Goal: Find specific page/section

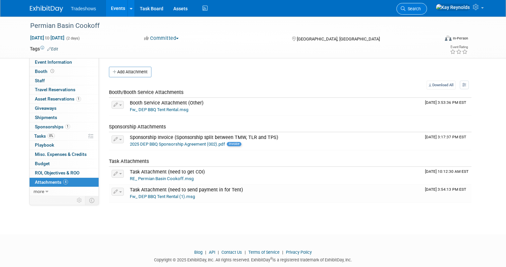
click at [427, 5] on link "Search" at bounding box center [411, 9] width 31 height 12
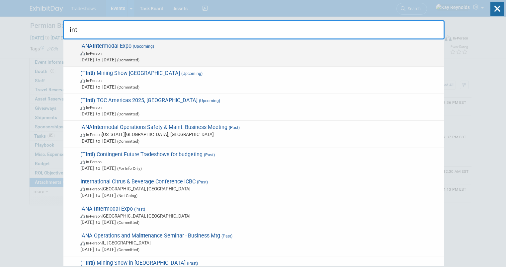
type input "int"
click at [99, 46] on strong "Int" at bounding box center [96, 46] width 6 height 6
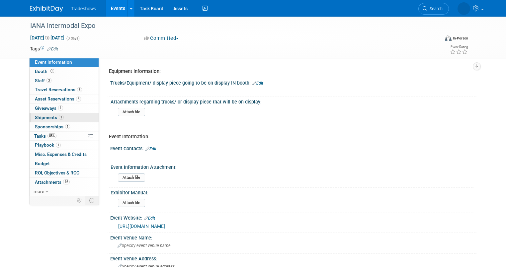
click at [65, 119] on link "1 Shipments 1" at bounding box center [64, 117] width 69 height 9
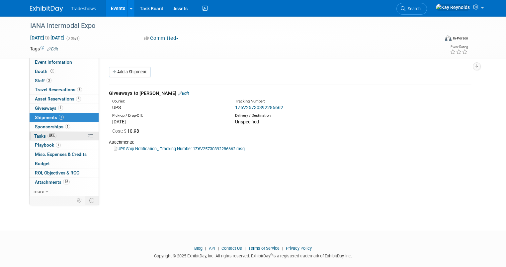
click at [68, 136] on link "88% Tasks 88%" at bounding box center [64, 136] width 69 height 9
